Goal: Information Seeking & Learning: Learn about a topic

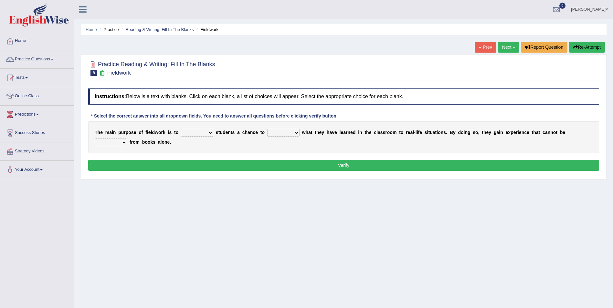
click at [204, 132] on select "resemble stow rave offer" at bounding box center [197, 133] width 32 height 8
select select "offer"
click at [181, 129] on select "resemble stow rave offer" at bounding box center [197, 133] width 32 height 8
click at [289, 131] on select "compare align apply dismount" at bounding box center [283, 133] width 32 height 8
select select "apply"
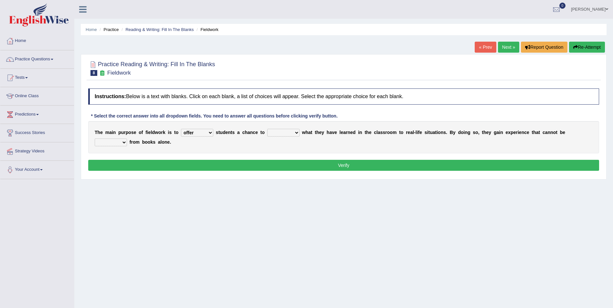
click at [267, 129] on select "compare align apply dismount" at bounding box center [283, 133] width 32 height 8
click at [204, 132] on select "resemble stow rave offer" at bounding box center [197, 133] width 32 height 8
click at [470, 144] on div "T h e m a i n p u r p o s e o f f i e l d w o r k i s t o resemble stow rave of…" at bounding box center [343, 137] width 511 height 32
click at [127, 139] on select "originated prepared obtained touted" at bounding box center [111, 143] width 32 height 8
select select "obtained"
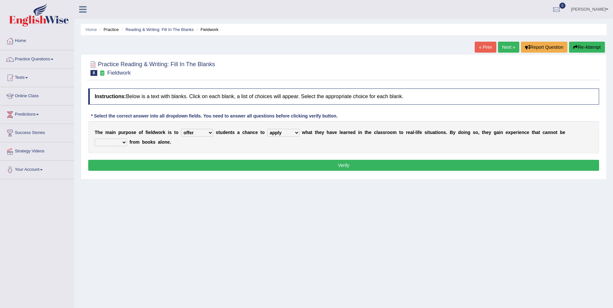
click at [127, 139] on select "originated prepared obtained touted" at bounding box center [111, 143] width 32 height 8
click at [343, 166] on button "Verify" at bounding box center [343, 165] width 511 height 11
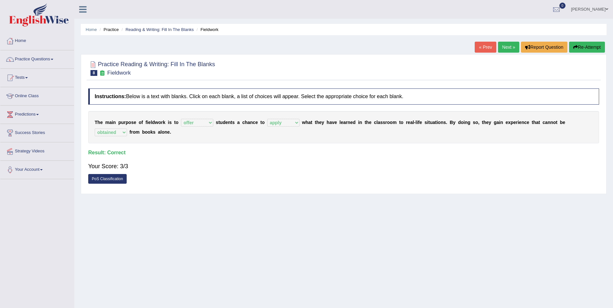
click at [506, 46] on link "Next »" at bounding box center [508, 47] width 21 height 11
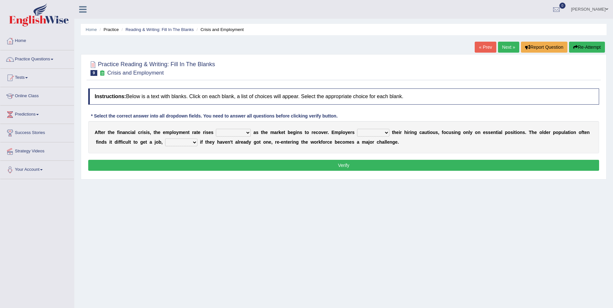
click at [238, 133] on select "normally conversely strenuously sharply" at bounding box center [233, 133] width 35 height 8
select select "sharply"
click at [216, 129] on select "normally conversely strenuously sharply" at bounding box center [233, 133] width 35 height 8
click at [371, 132] on select "keeping kept keep are kept" at bounding box center [373, 133] width 32 height 8
select select "kept"
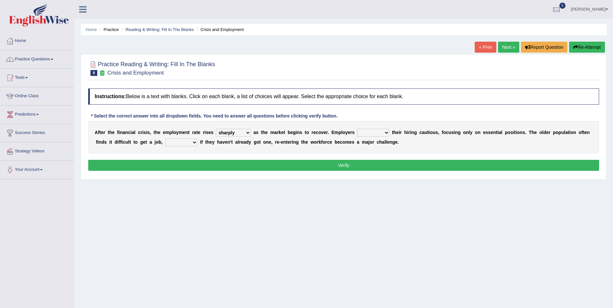
click at [357, 129] on select "keeping kept keep are kept" at bounding box center [373, 133] width 32 height 8
click at [173, 141] on select "although while then because" at bounding box center [181, 143] width 32 height 8
select select "while"
click at [165, 139] on select "although while then because" at bounding box center [181, 143] width 32 height 8
click at [349, 162] on button "Verify" at bounding box center [343, 165] width 511 height 11
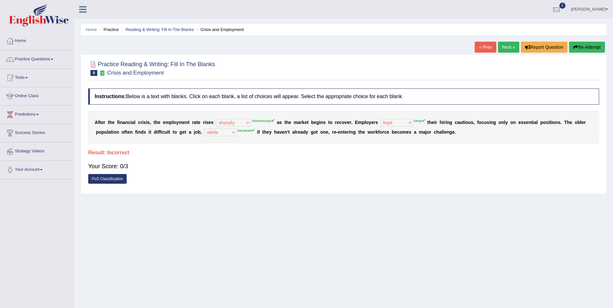
drag, startPoint x: 243, startPoint y: 119, endPoint x: 262, endPoint y: 120, distance: 19.4
click at [256, 120] on div "A f t e r t h e f i n a n c i a l c r i s i s , t h e e m p l o y m e n t r a t…" at bounding box center [343, 127] width 511 height 32
drag, startPoint x: 266, startPoint y: 116, endPoint x: 266, endPoint y: 126, distance: 10.0
click at [266, 126] on div "A f t e r t h e f i n a n c i a l c r i s i s , t h e e m p l o y m e n t r a t…" at bounding box center [343, 127] width 511 height 32
click at [509, 46] on link "Next »" at bounding box center [508, 47] width 21 height 11
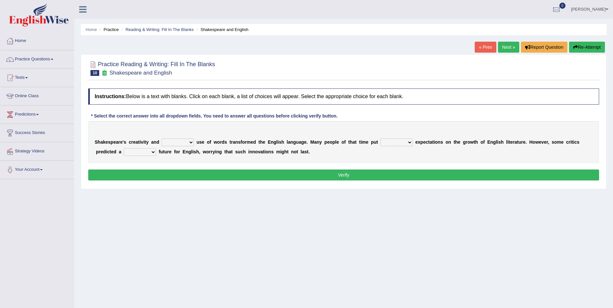
click at [186, 142] on select "idealized intensive fancied inventive" at bounding box center [177, 143] width 32 height 8
select select "inventive"
click at [161, 139] on select "idealized intensive fancied inventive" at bounding box center [177, 143] width 32 height 8
click at [394, 142] on select "wide much high more" at bounding box center [396, 143] width 32 height 8
select select "more"
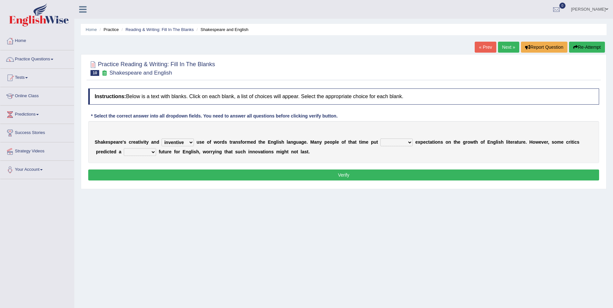
click at [380, 139] on select "wide much high more" at bounding box center [396, 143] width 32 height 8
click at [125, 152] on select "monetary promising irresistible daunting" at bounding box center [140, 152] width 32 height 8
click at [124, 148] on select "monetary promising irresistible daunting" at bounding box center [140, 152] width 32 height 8
click at [124, 151] on select "monetary promising irresistible daunting" at bounding box center [140, 152] width 32 height 8
click at [124, 148] on select "monetary promising irresistible daunting" at bounding box center [140, 152] width 32 height 8
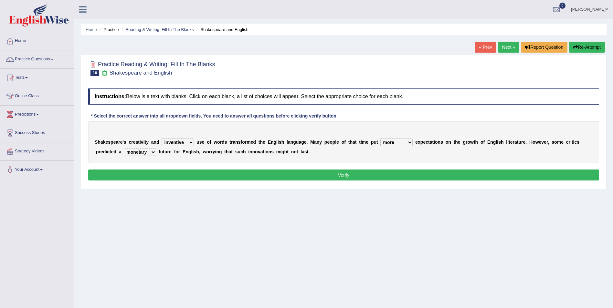
click at [124, 152] on select "monetary promising irresistible daunting" at bounding box center [140, 152] width 32 height 8
select select "daunting"
click at [124, 148] on select "monetary promising irresistible daunting" at bounding box center [140, 152] width 32 height 8
click at [344, 175] on button "Verify" at bounding box center [343, 175] width 511 height 11
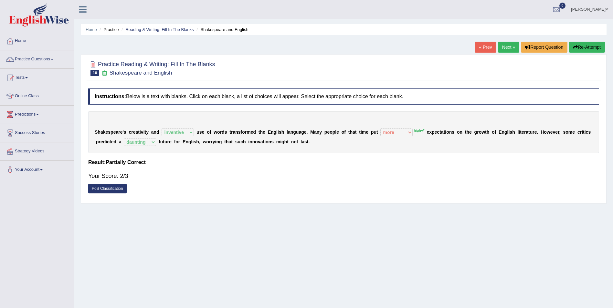
click at [504, 43] on link "Next »" at bounding box center [508, 47] width 21 height 11
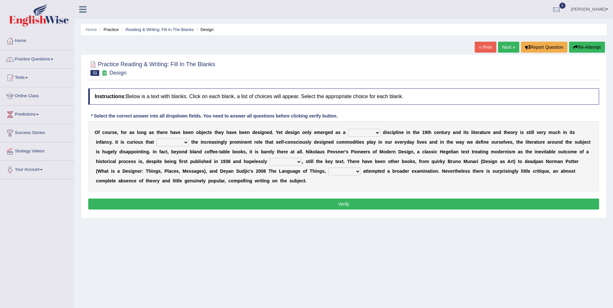
click at [360, 132] on select "bilateral ubiquitous foremost dedicated" at bounding box center [364, 133] width 32 height 8
select select "dedicated"
click at [348, 129] on select "bilateral ubiquitous foremost dedicated" at bounding box center [364, 133] width 32 height 8
click at [156, 140] on select "since despite within through" at bounding box center [172, 143] width 32 height 8
select select "despite"
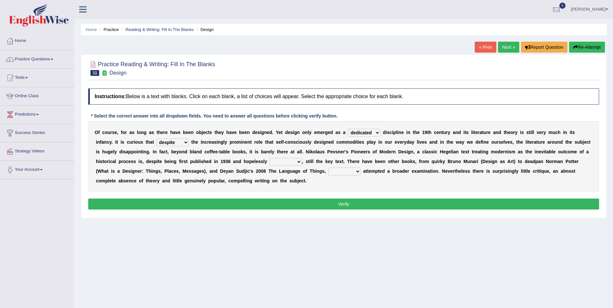
click at [156, 139] on select "since despite within through" at bounding box center [172, 143] width 32 height 8
click at [269, 160] on select "dates dating date dated" at bounding box center [285, 162] width 32 height 8
select select "dated"
click at [269, 158] on select "dates dating date dated" at bounding box center [285, 162] width 32 height 8
click at [328, 171] on select "which then however as" at bounding box center [344, 172] width 32 height 8
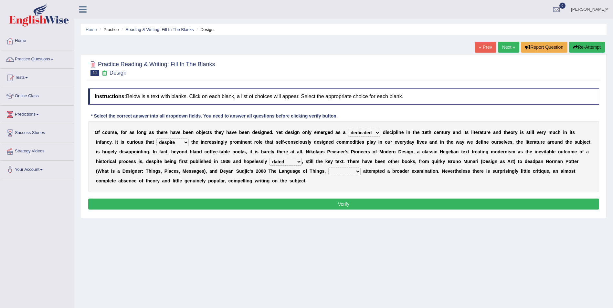
select select "which"
click at [328, 168] on select "which then however as" at bounding box center [344, 172] width 32 height 8
click at [341, 204] on button "Verify" at bounding box center [343, 204] width 511 height 11
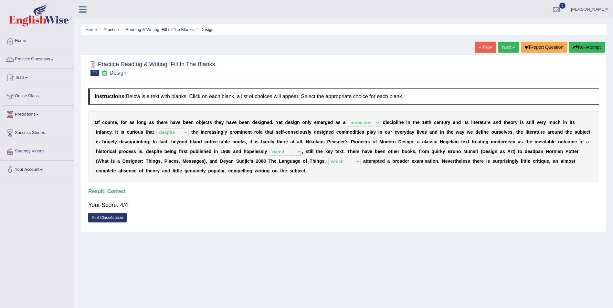
click at [349, 203] on div "Your Score: 4/4" at bounding box center [343, 205] width 511 height 16
